Goal: Transaction & Acquisition: Purchase product/service

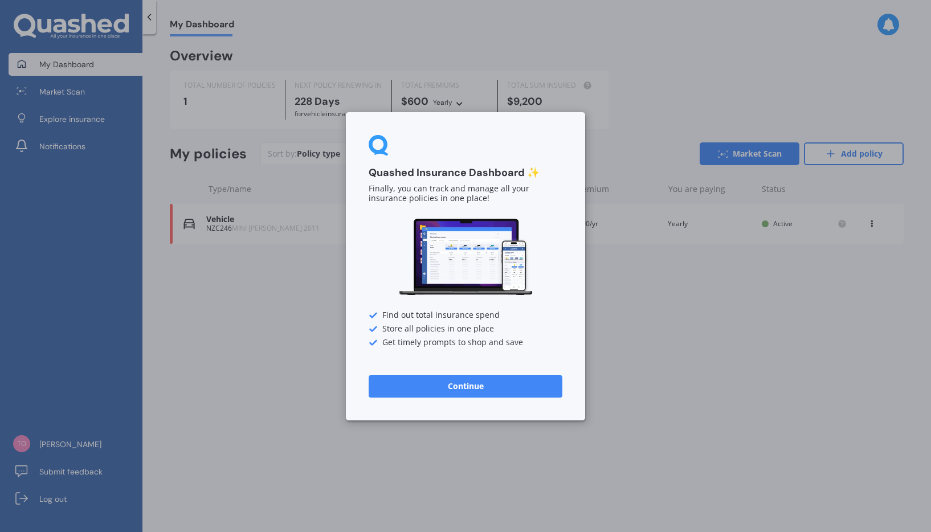
click at [476, 382] on button "Continue" at bounding box center [466, 385] width 194 height 23
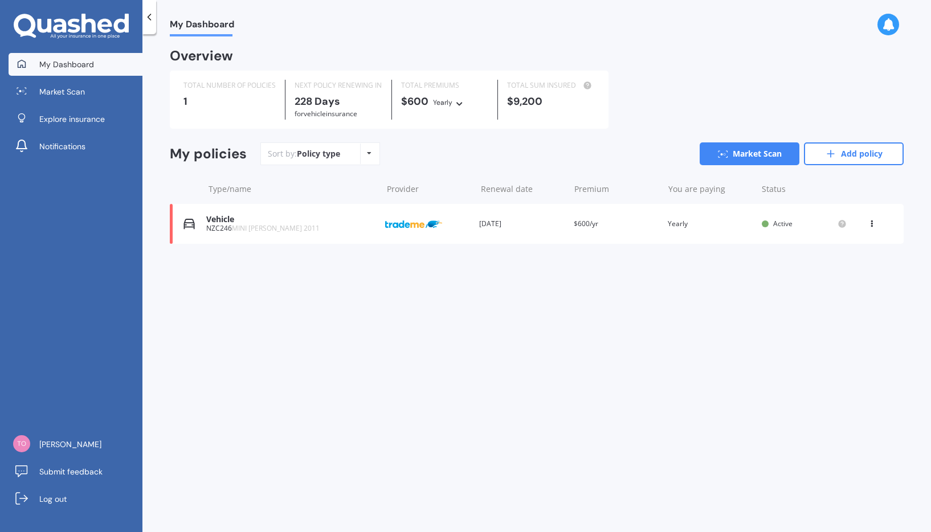
click at [869, 226] on div "View option View policy Delete" at bounding box center [873, 223] width 10 height 11
click at [372, 149] on div "Policy type Alphabetical Date added Renewing next" at bounding box center [369, 154] width 18 height 21
click at [462, 170] on div "My policies Sort by: Policy type Policy type Alphabetical Date added Renewing n…" at bounding box center [537, 158] width 734 height 32
click at [854, 157] on link "Add policy" at bounding box center [854, 153] width 100 height 23
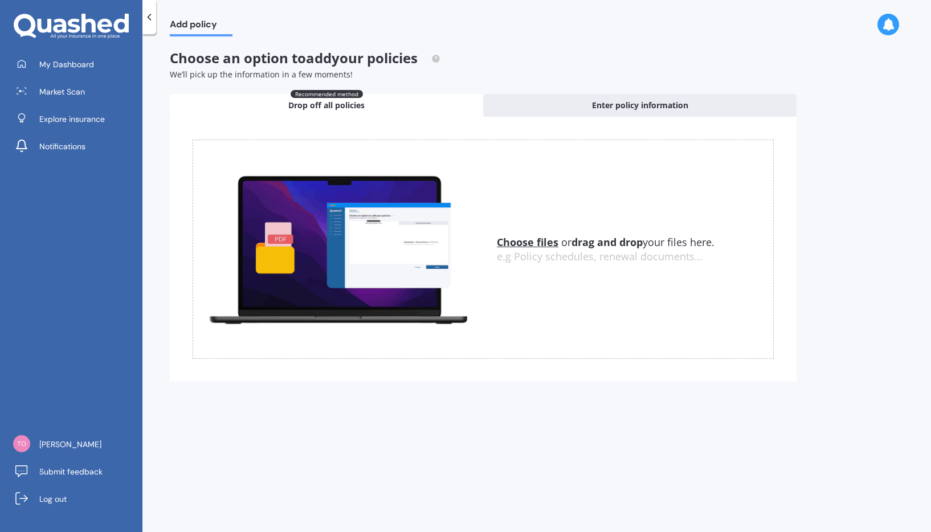
click at [143, 21] on div at bounding box center [149, 17] width 14 height 34
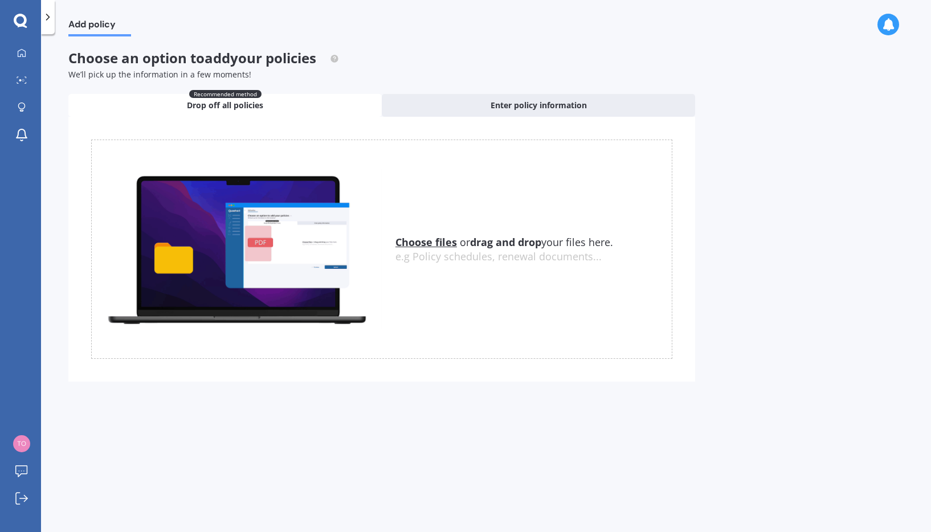
click at [44, 21] on icon at bounding box center [47, 16] width 11 height 11
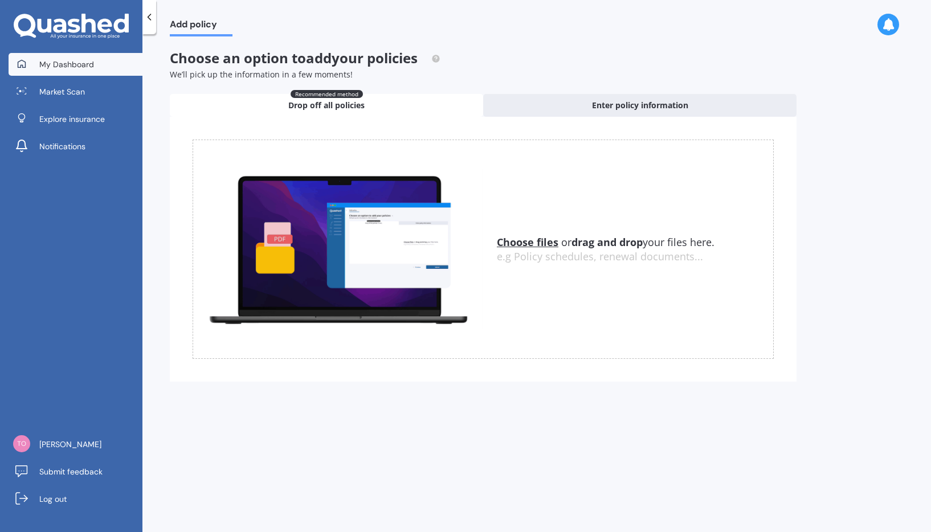
click at [75, 61] on span "My Dashboard" at bounding box center [66, 64] width 55 height 11
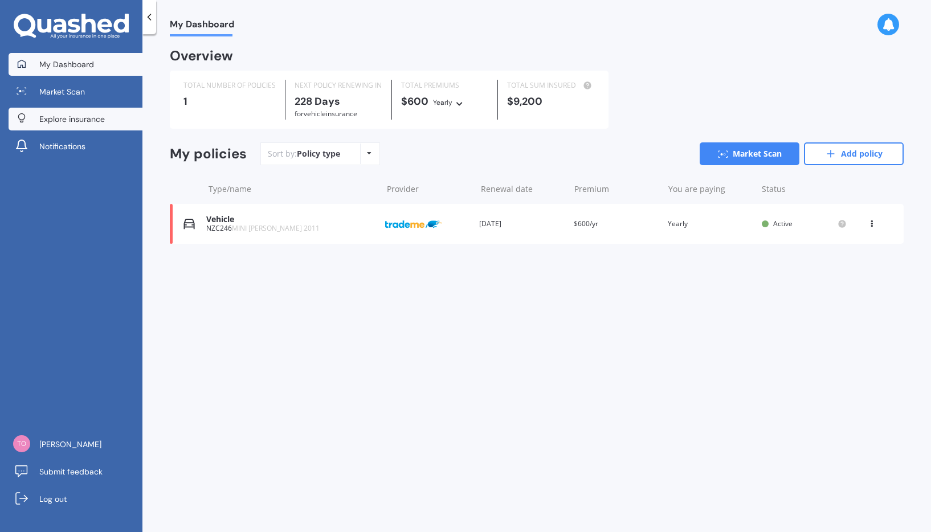
click at [73, 118] on span "Explore insurance" at bounding box center [72, 118] width 66 height 11
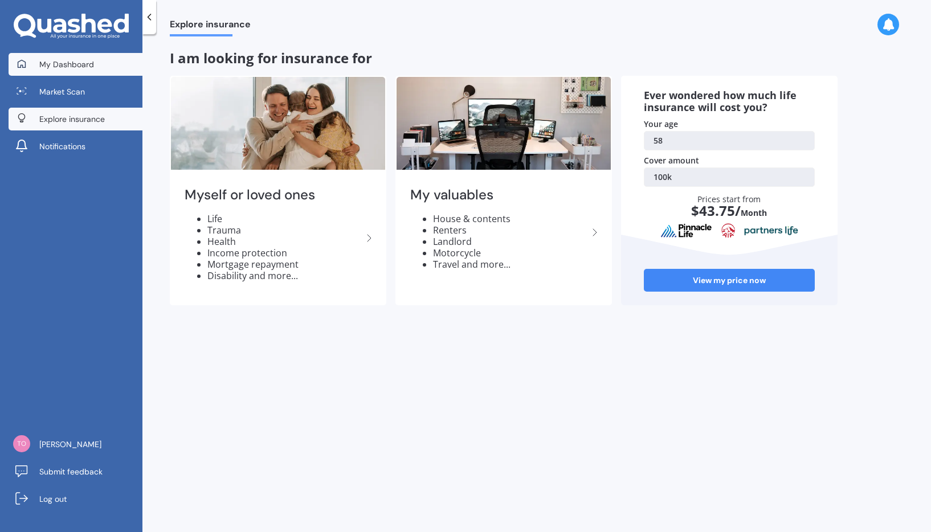
click at [71, 67] on span "My Dashboard" at bounding box center [66, 64] width 55 height 11
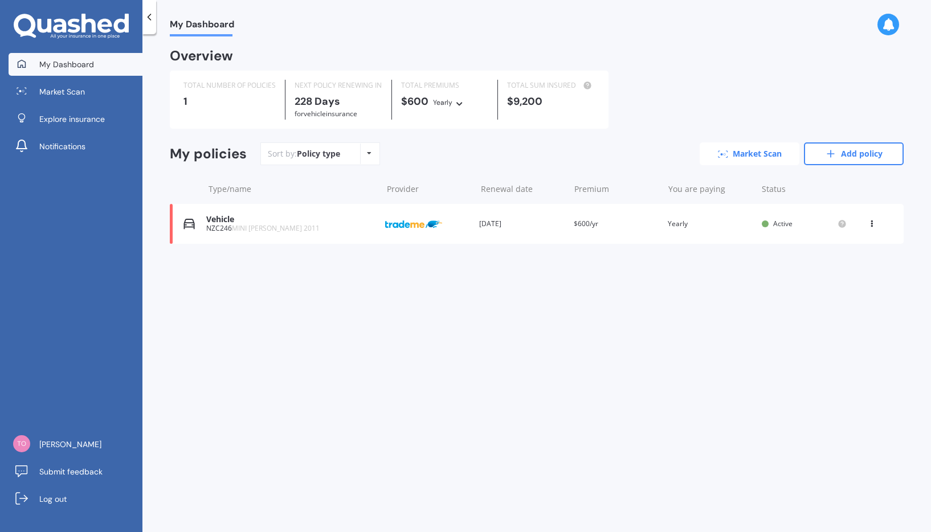
click at [749, 153] on link "Market Scan" at bounding box center [750, 153] width 100 height 23
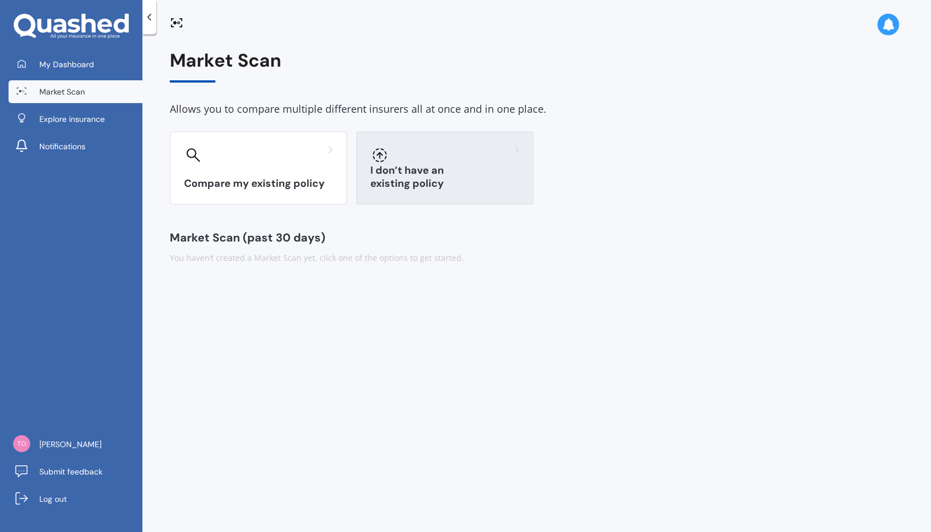
click at [438, 186] on h3 "I don’t have an existing policy" at bounding box center [444, 177] width 149 height 26
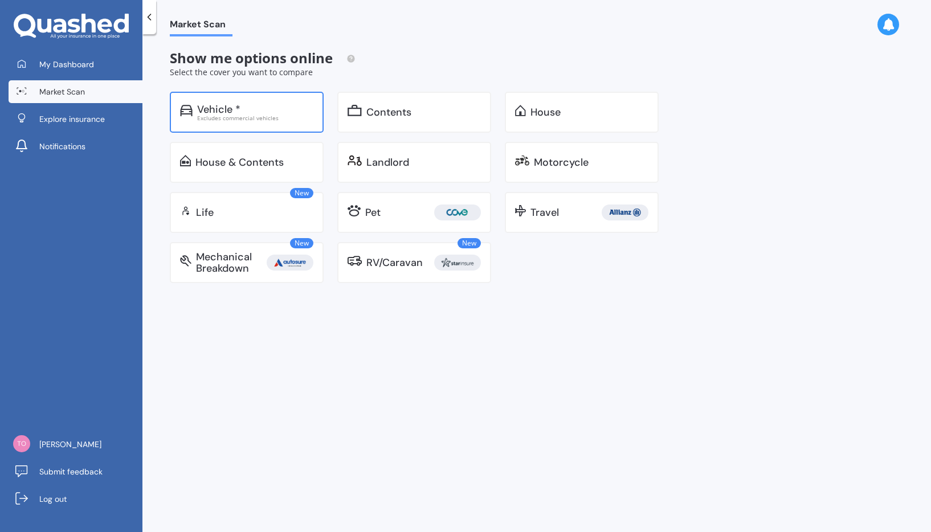
click at [251, 115] on div "Excludes commercial vehicles" at bounding box center [255, 118] width 116 height 6
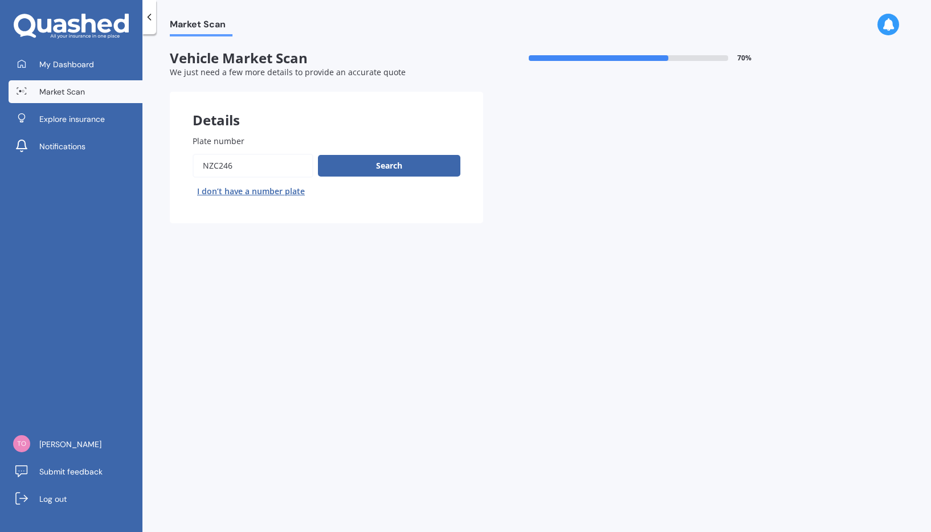
click at [230, 195] on button "I don’t have a number plate" at bounding box center [251, 191] width 117 height 18
select select "24"
select select "12"
select select "1966"
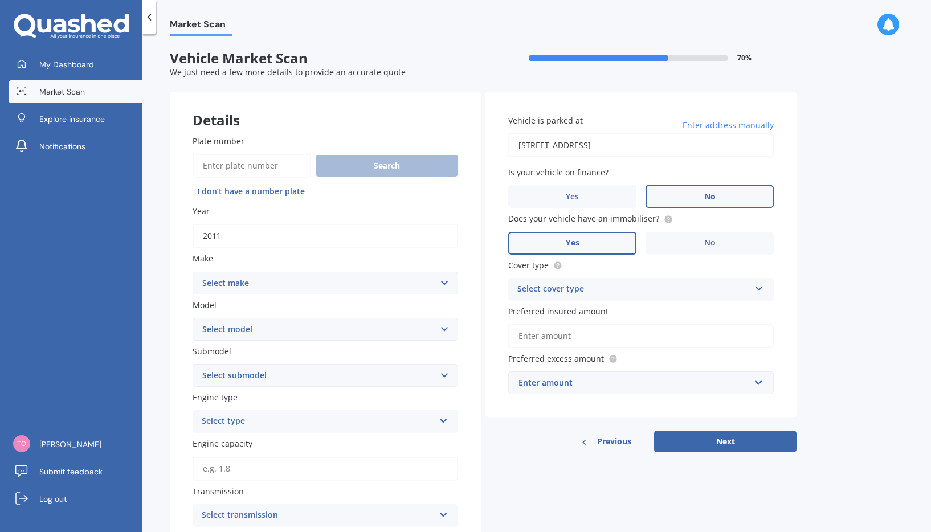
click at [226, 234] on input "2011" at bounding box center [326, 236] width 266 height 24
type input "2015"
click at [232, 281] on select "Select make AC ALFA ROMEO ASTON MARTIN AUDI AUSTIN BEDFORD BENTLEY BMW BYD CADI…" at bounding box center [326, 283] width 266 height 23
select select "NISSAN"
click at [193, 272] on select "Select make AC ALFA ROMEO ASTON MARTIN AUDI AUSTIN BEDFORD BENTLEY BMW BYD CADI…" at bounding box center [326, 283] width 266 height 23
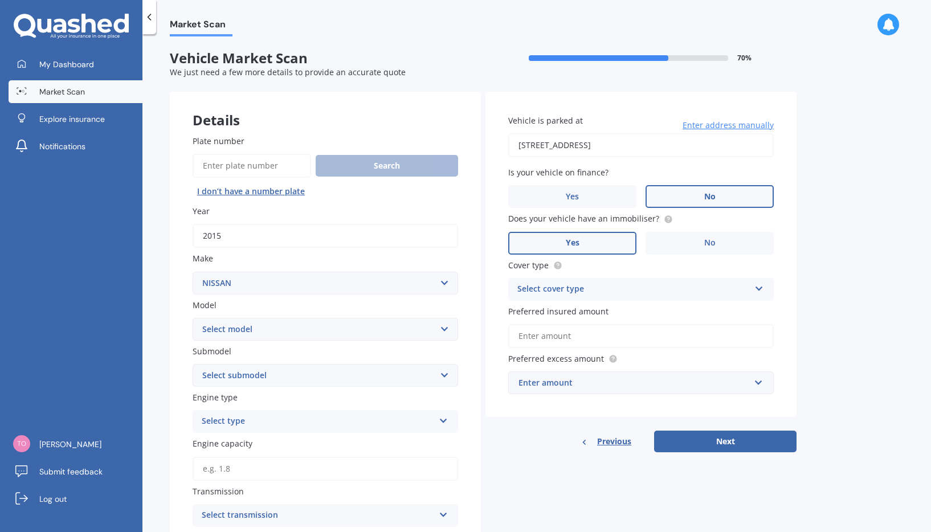
click at [231, 332] on select "Select model 1200 180SX 200SX 300ZX 350Z 370Z Ad Altima ARIYA Atlas Avenir Basa…" at bounding box center [326, 329] width 266 height 23
select select "LEAF"
click at [193, 318] on select "Select model 1200 180SX 200SX 300ZX 350Z 370Z Ad Altima ARIYA Atlas Avenir Basa…" at bounding box center [326, 329] width 266 height 23
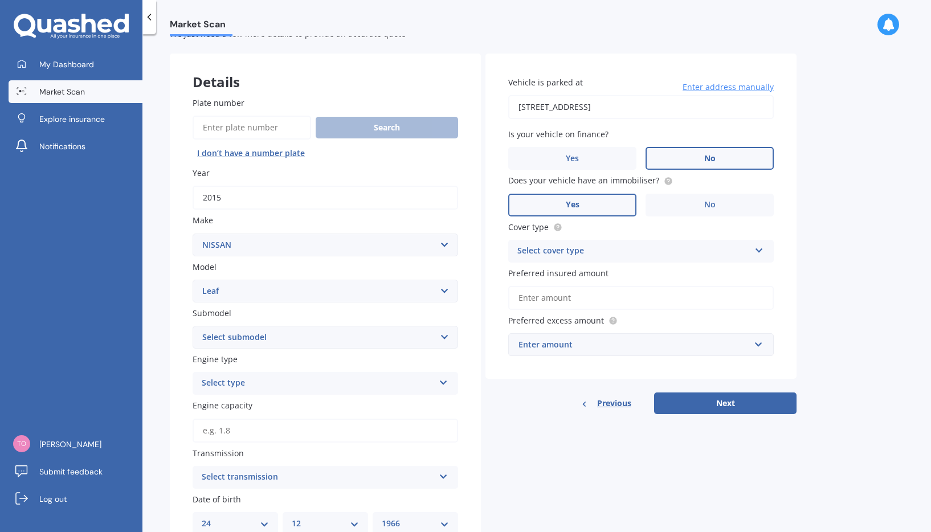
scroll to position [57, 0]
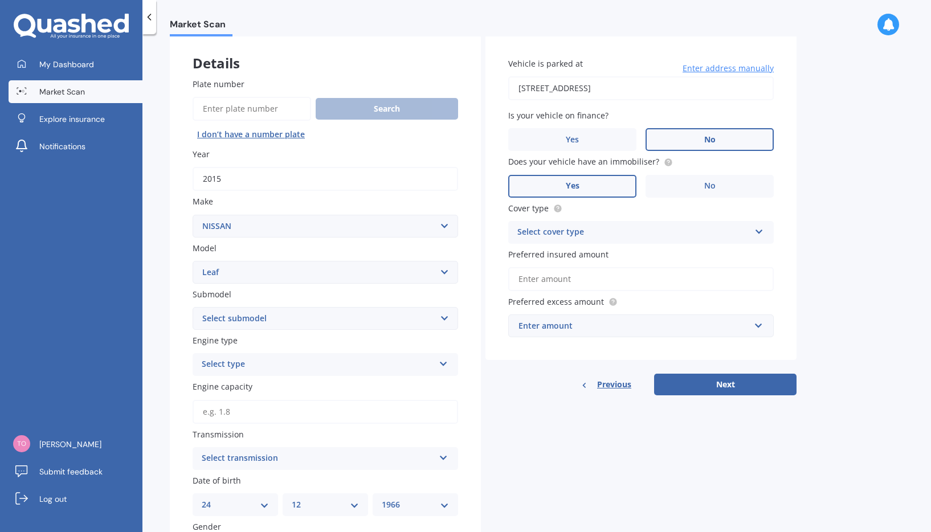
click at [243, 317] on select "Select submodel EV Hybrid" at bounding box center [326, 318] width 266 height 23
select select "EV"
click at [193, 307] on select "Select submodel EV Hybrid" at bounding box center [326, 318] width 266 height 23
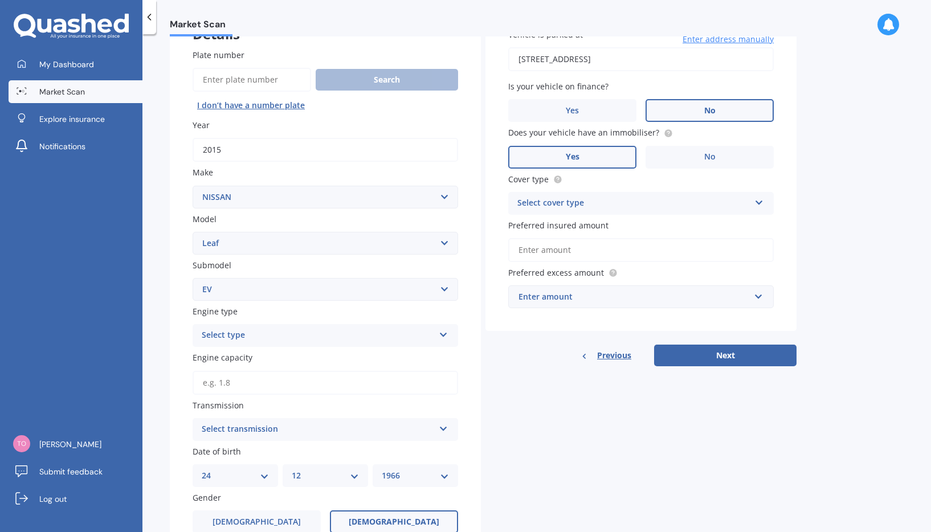
scroll to position [114, 0]
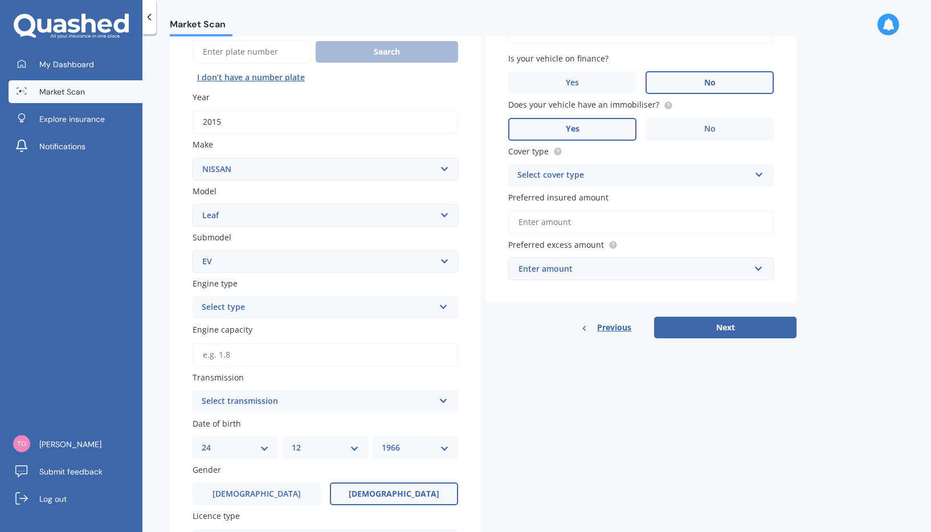
click at [260, 311] on div "Select type" at bounding box center [318, 308] width 232 height 14
click at [217, 373] on div "EV" at bounding box center [325, 371] width 264 height 21
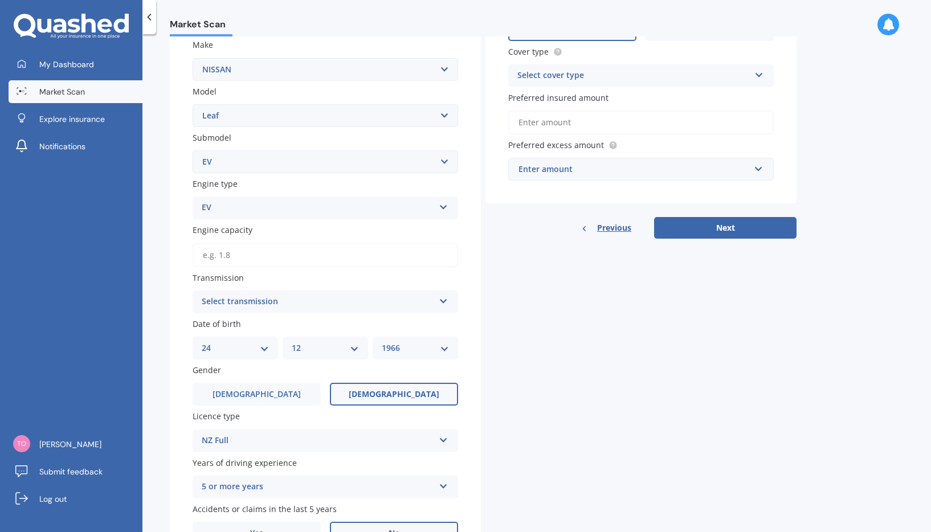
scroll to position [228, 0]
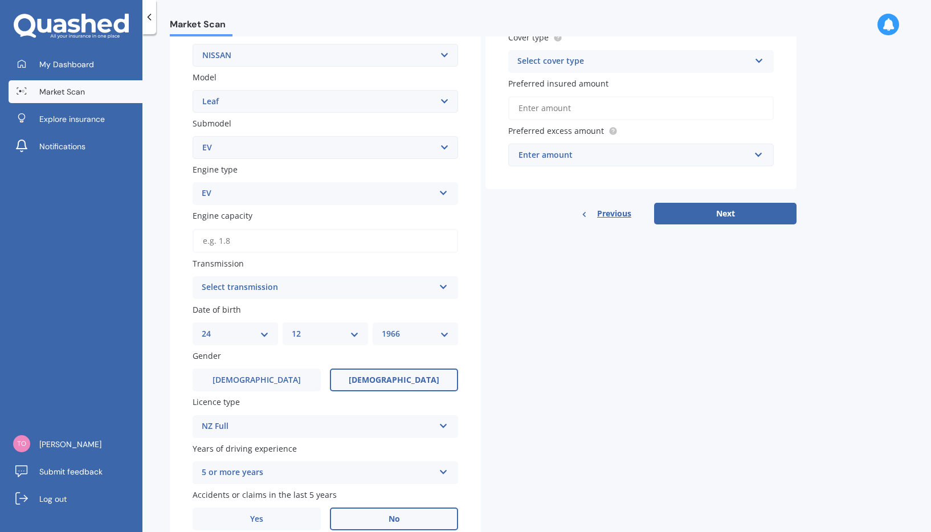
click at [248, 239] on input "Engine capacity" at bounding box center [326, 241] width 266 height 24
type input "0.0"
click at [240, 287] on div "Select transmission" at bounding box center [318, 288] width 232 height 14
click at [229, 316] on div "Auto" at bounding box center [325, 310] width 264 height 21
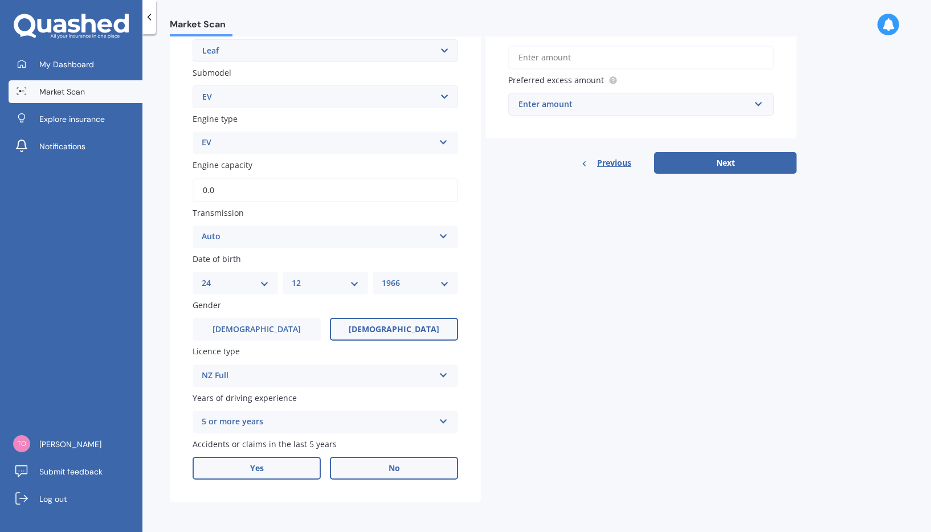
click at [275, 467] on label "Yes" at bounding box center [257, 468] width 128 height 23
click at [0, 0] on input "Yes" at bounding box center [0, 0] width 0 height 0
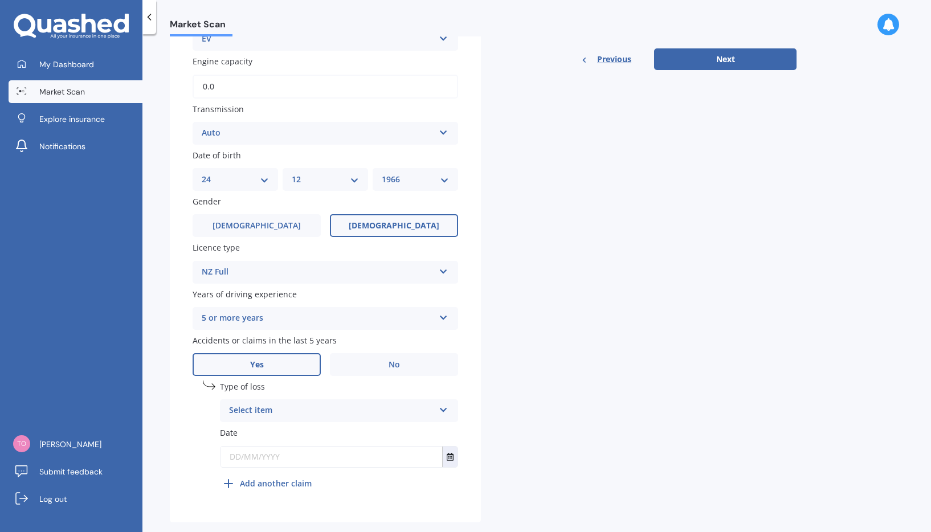
scroll to position [402, 0]
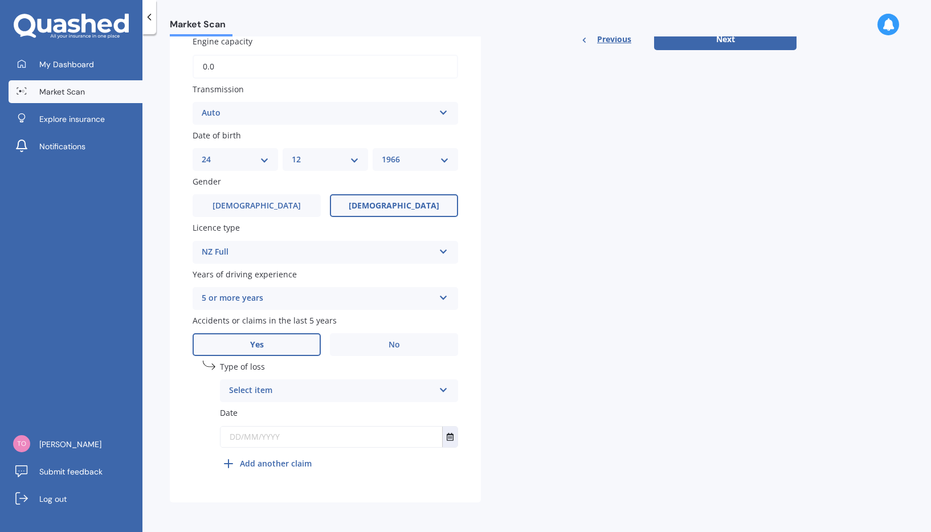
click at [346, 386] on div "Select item" at bounding box center [331, 391] width 205 height 14
click at [294, 408] on div "At fault accident" at bounding box center [339, 413] width 237 height 21
click at [451, 439] on icon "Select date" at bounding box center [450, 437] width 7 height 8
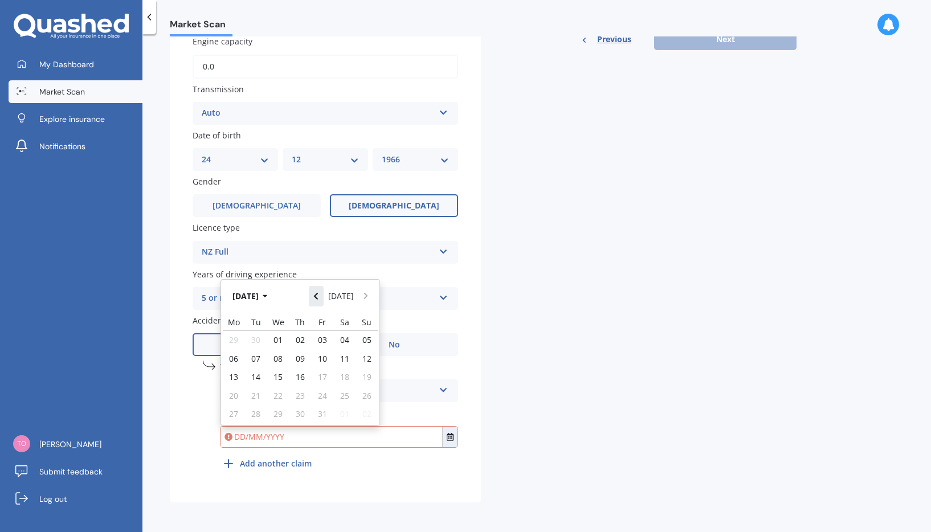
click at [319, 296] on icon "Navigate back" at bounding box center [315, 296] width 5 height 8
click at [299, 394] on span "25" at bounding box center [300, 395] width 9 height 11
type input "25/09/2025"
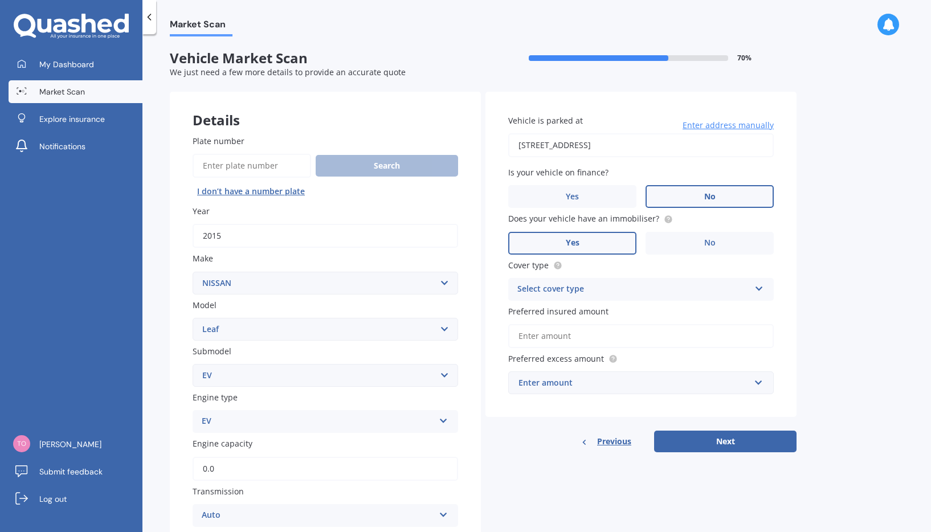
scroll to position [57, 0]
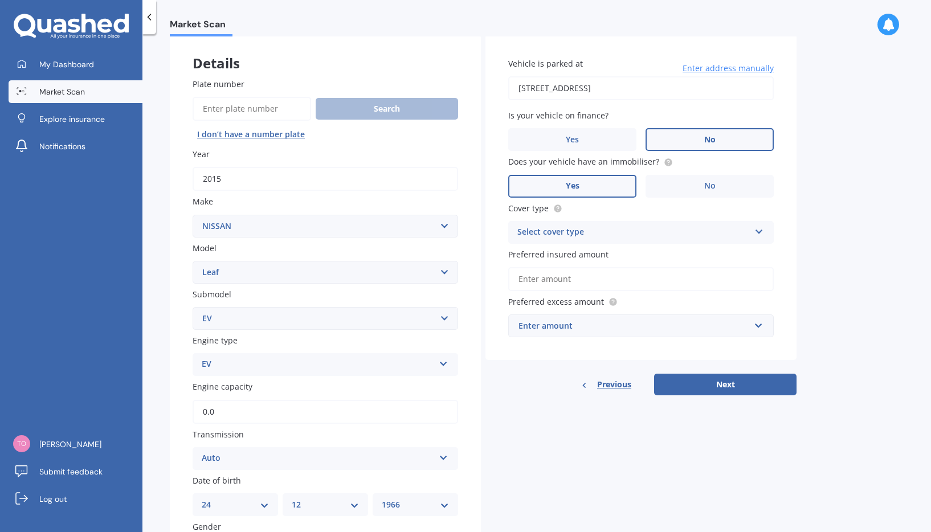
click at [605, 232] on div "Select cover type" at bounding box center [633, 233] width 232 height 14
click at [566, 250] on span "Comprehensive" at bounding box center [548, 254] width 60 height 11
click at [581, 284] on input "Preferred insured amount" at bounding box center [641, 279] width 266 height 24
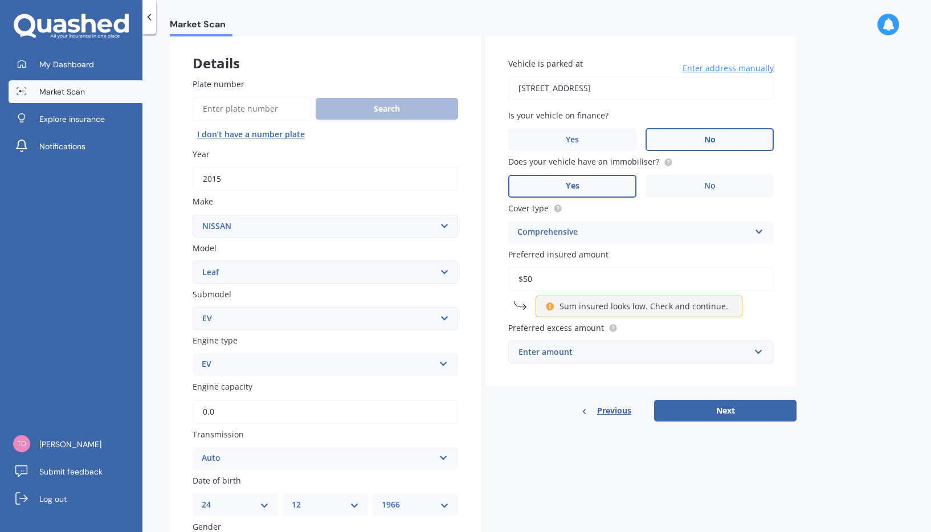
type input "$5"
drag, startPoint x: 564, startPoint y: 279, endPoint x: 513, endPoint y: 280, distance: 51.3
click at [513, 280] on input "$4,000" at bounding box center [641, 279] width 266 height 24
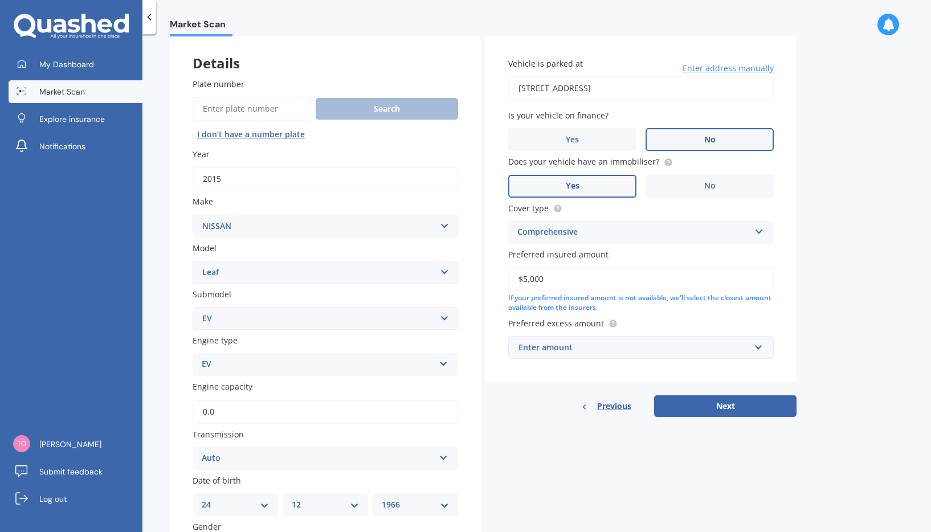
type input "$5,000"
click at [619, 347] on div "Enter amount" at bounding box center [634, 347] width 231 height 13
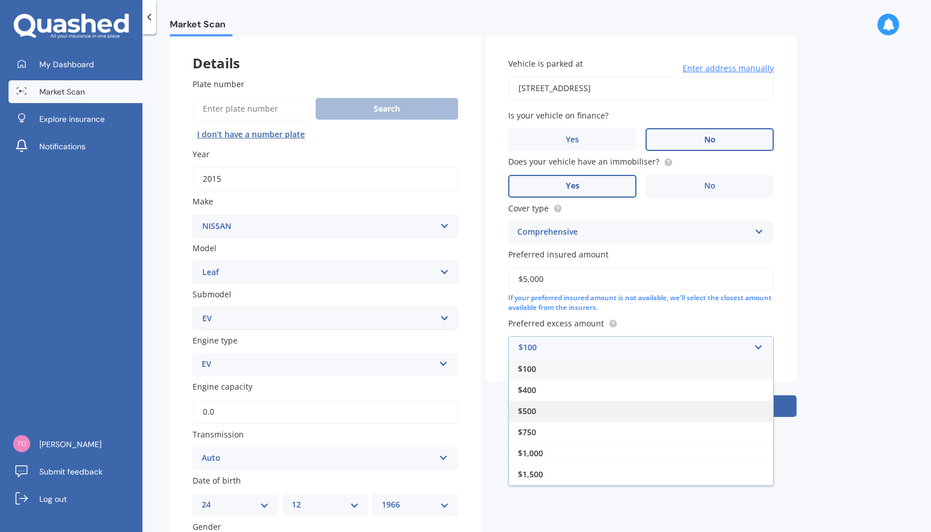
click at [542, 410] on div "$500" at bounding box center [641, 411] width 264 height 21
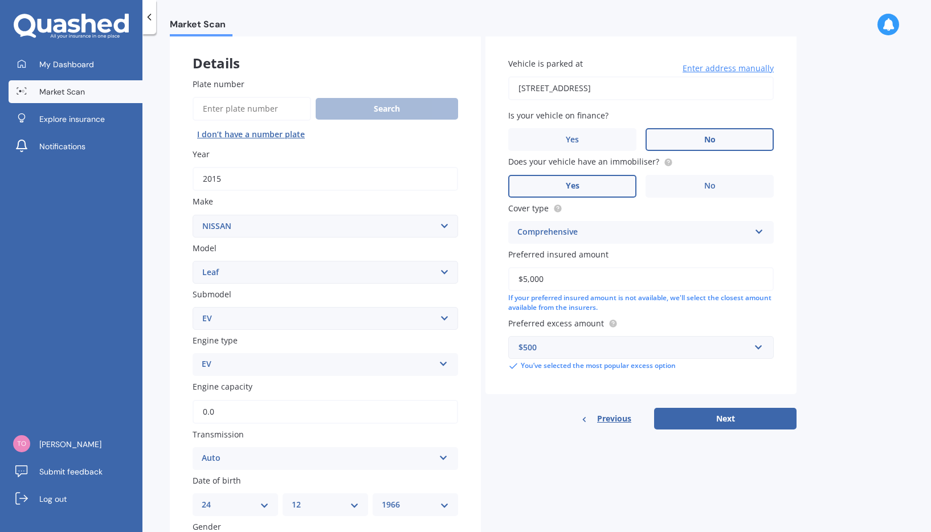
click at [714, 422] on button "Next" at bounding box center [725, 419] width 142 height 22
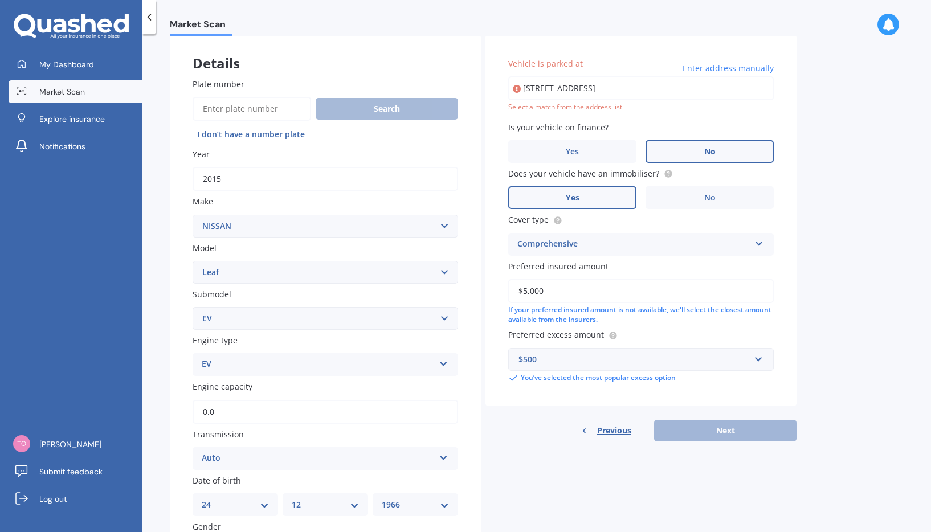
type input "82 Awakeri Road, Awakeri 3193"
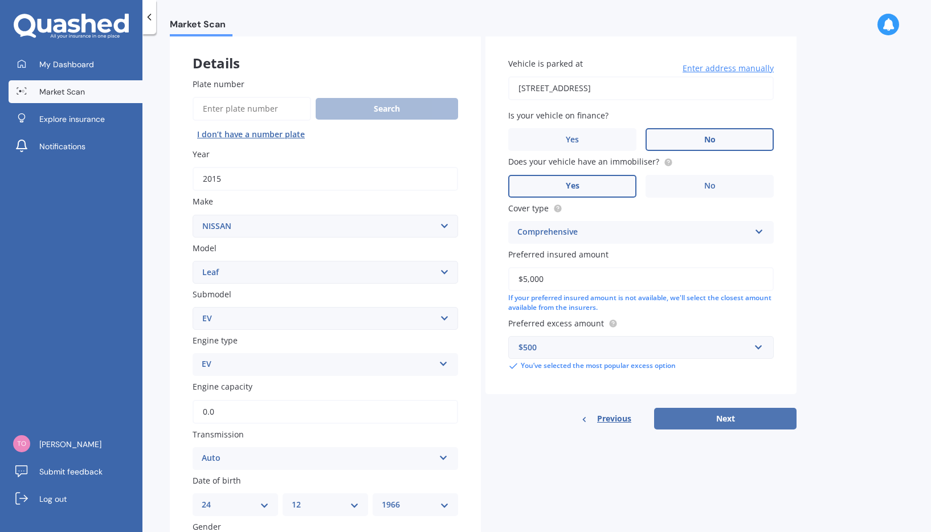
click at [699, 414] on button "Next" at bounding box center [725, 419] width 142 height 22
select select "24"
select select "12"
select select "1966"
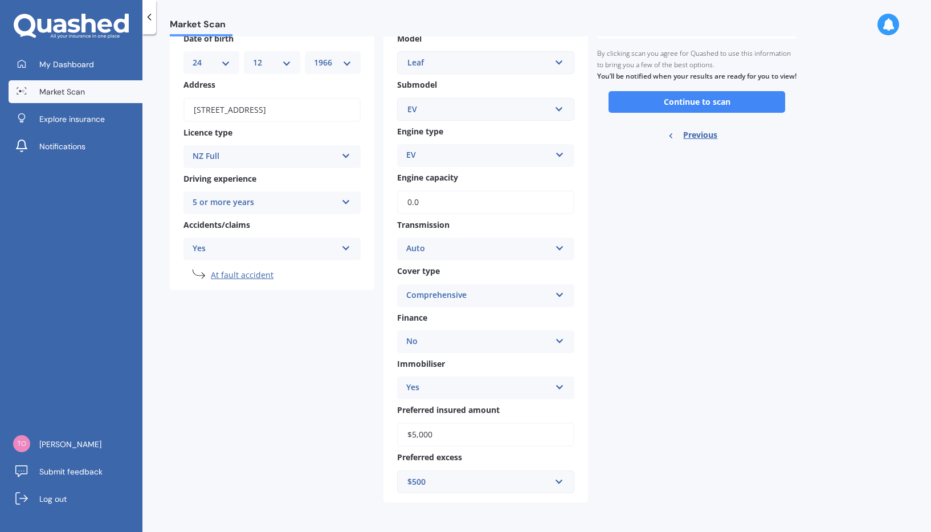
scroll to position [0, 0]
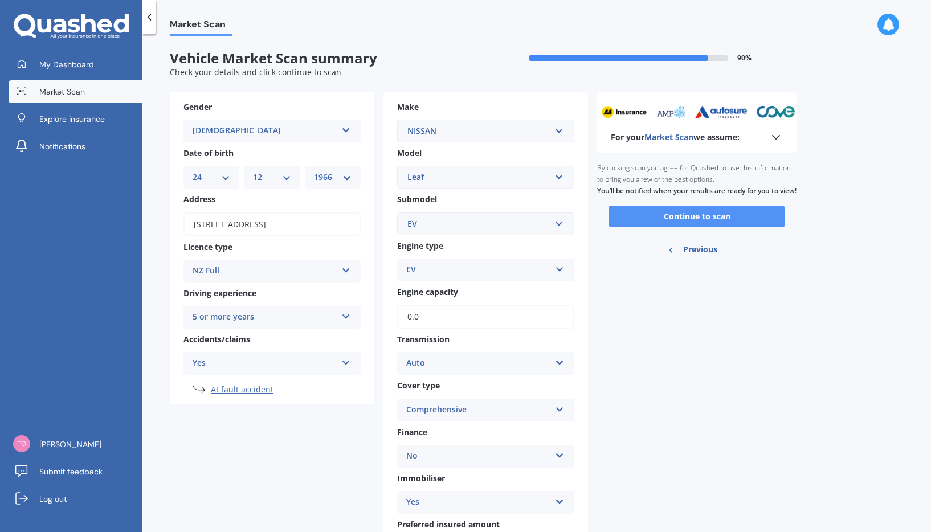
click at [685, 227] on button "Continue to scan" at bounding box center [697, 217] width 177 height 22
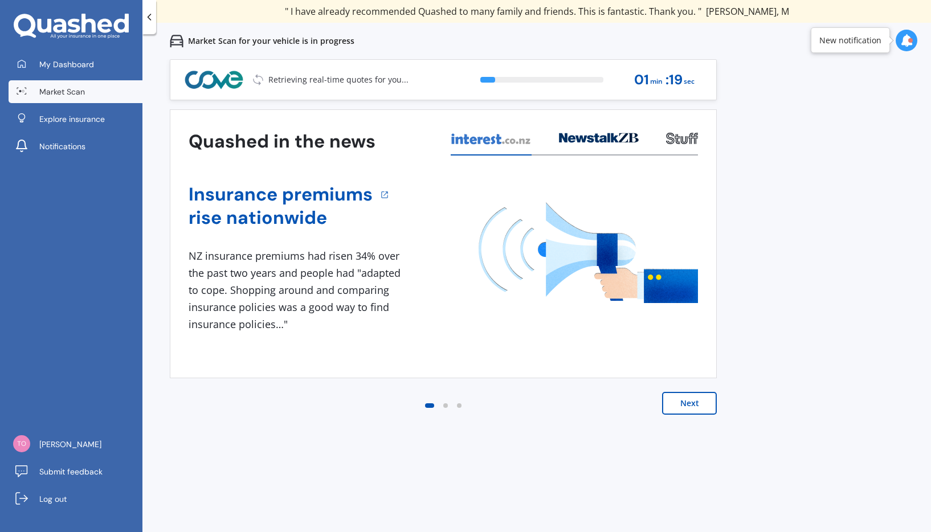
click at [696, 400] on button "Next" at bounding box center [689, 403] width 55 height 23
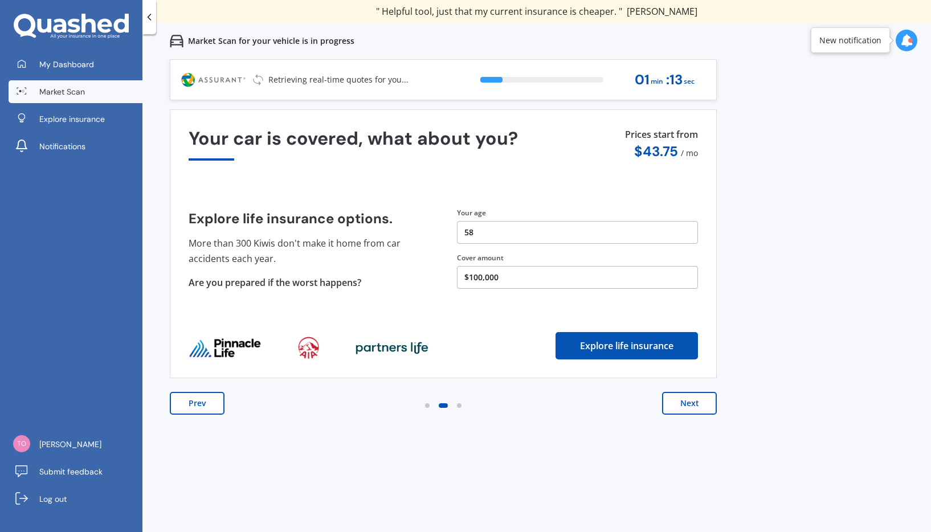
click at [695, 401] on button "Next" at bounding box center [689, 403] width 55 height 23
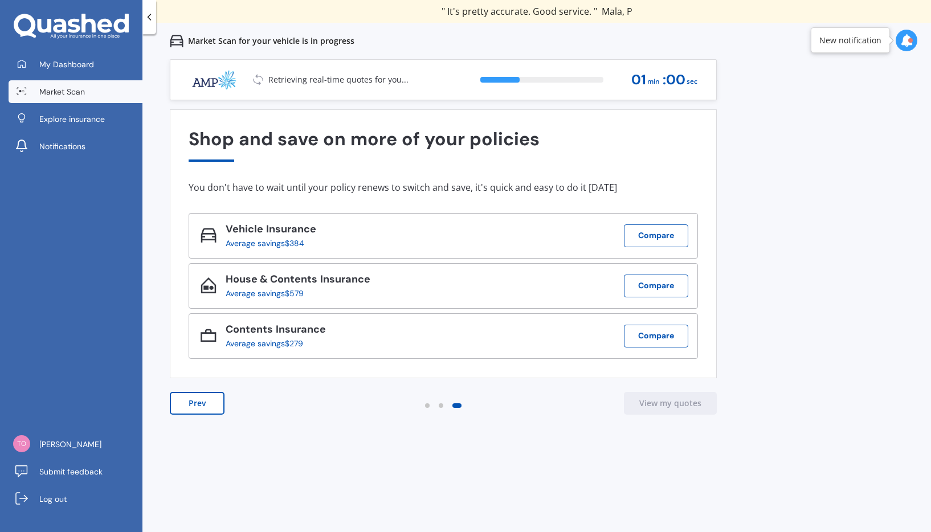
click at [908, 42] on icon at bounding box center [906, 40] width 13 height 13
click at [892, 197] on div "Previous 80,000+ Kiwi consumers have signed up to shop and save their insurance…" at bounding box center [536, 325] width 789 height 532
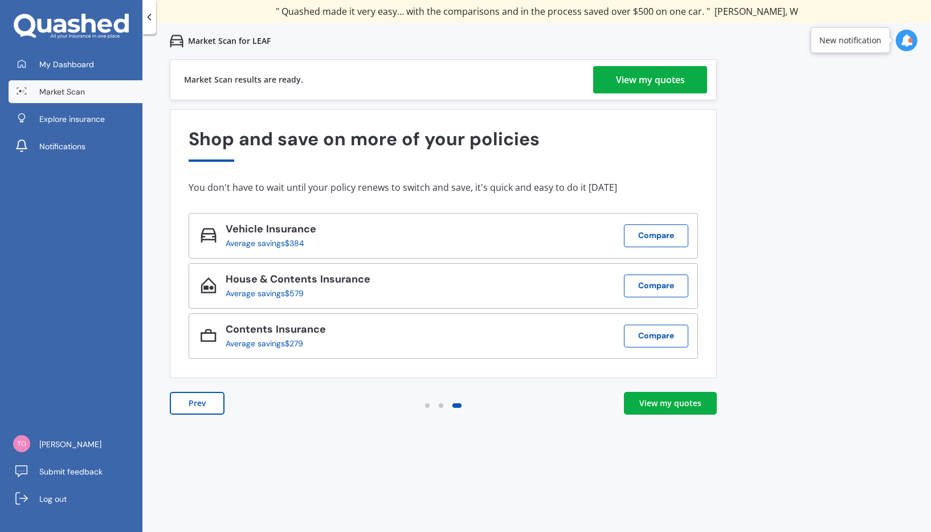
click at [668, 87] on div "View my quotes" at bounding box center [650, 79] width 69 height 27
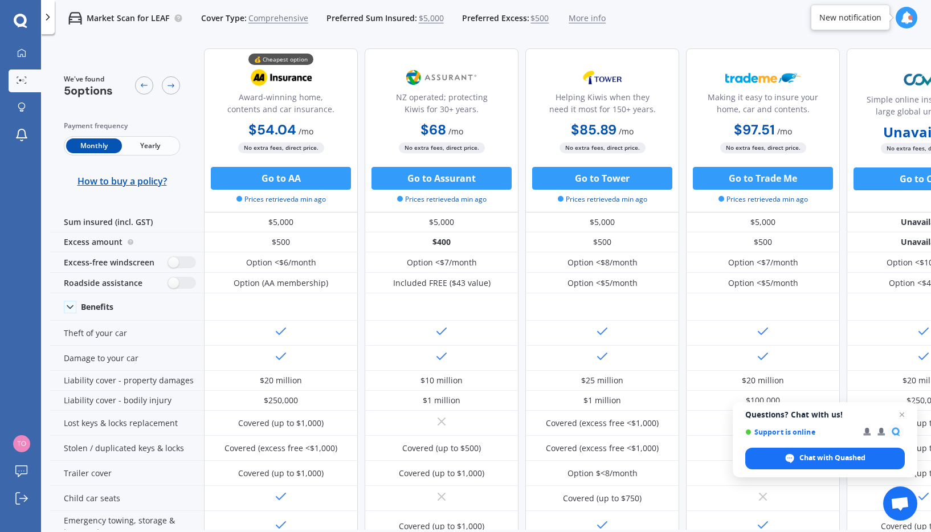
click at [148, 141] on span "Yearly" at bounding box center [150, 145] width 56 height 15
click at [84, 145] on span "Monthly" at bounding box center [94, 145] width 56 height 15
click at [296, 176] on button "Go to AA" at bounding box center [281, 178] width 140 height 23
